Goal: Navigation & Orientation: Find specific page/section

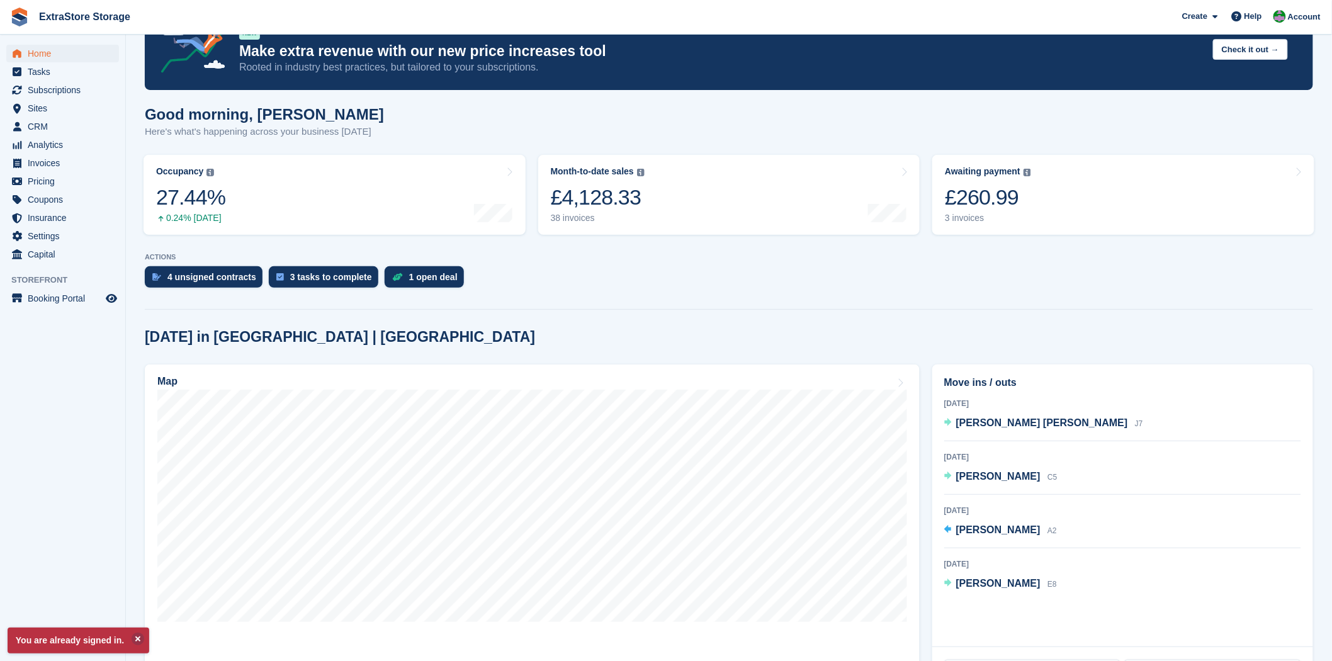
scroll to position [70, 0]
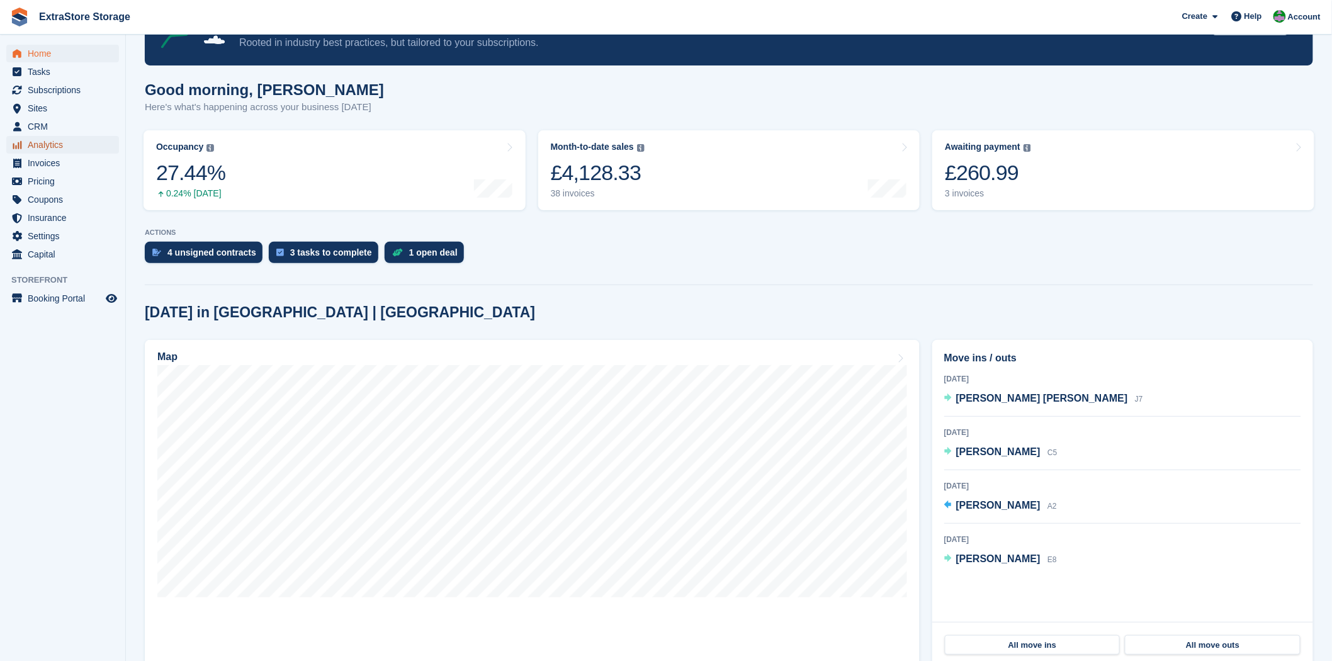
click at [39, 151] on span "Analytics" at bounding box center [66, 145] width 76 height 18
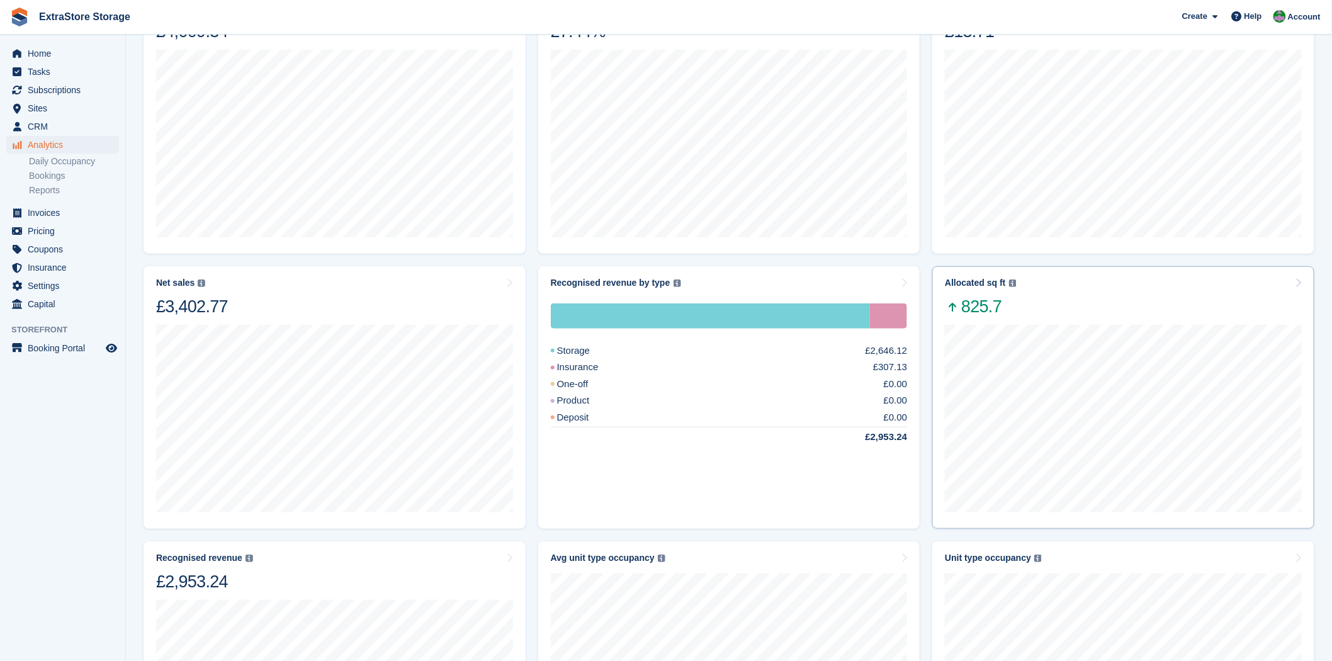
scroll to position [140, 0]
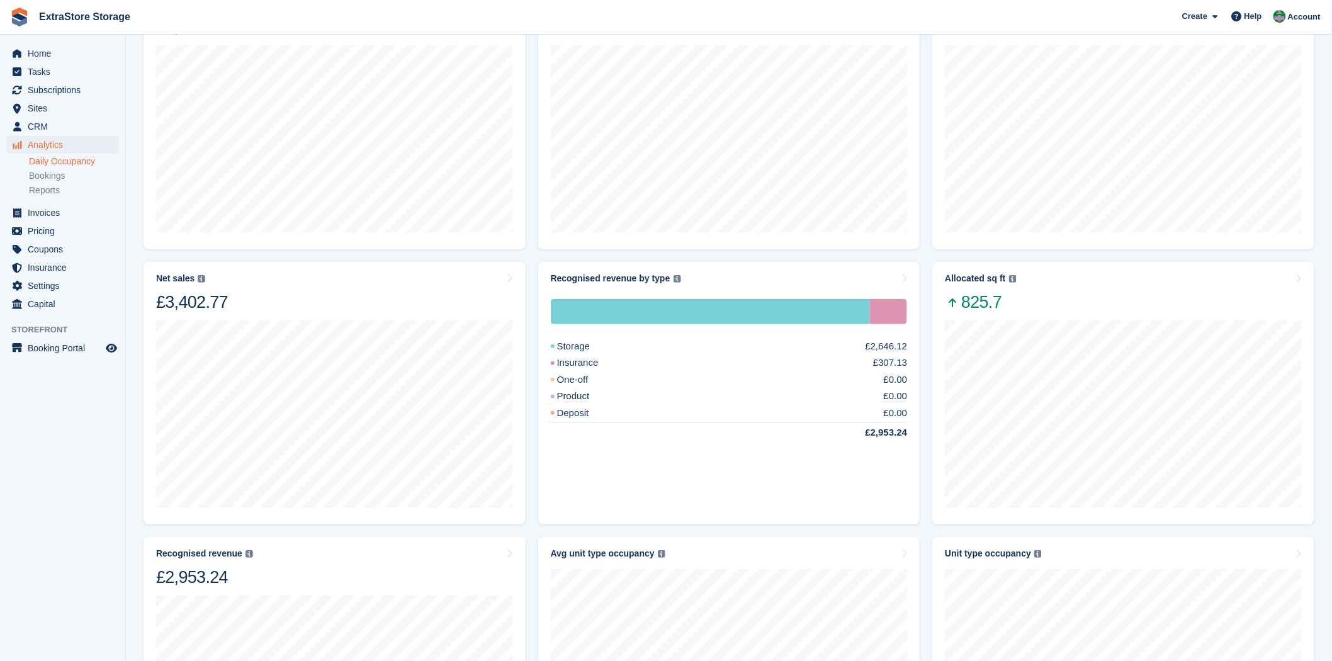
click at [60, 161] on link "Daily Occupancy" at bounding box center [74, 161] width 90 height 12
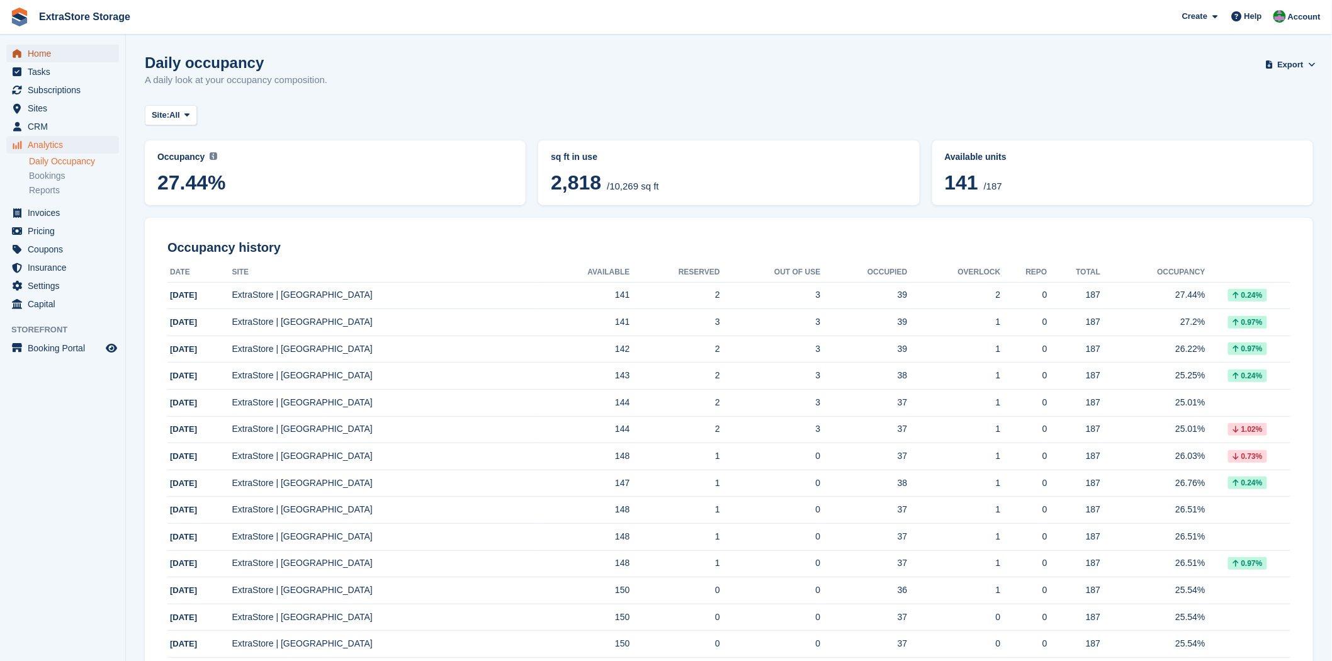
click at [58, 57] on span "Home" at bounding box center [66, 54] width 76 height 18
